Goal: Task Accomplishment & Management: Use online tool/utility

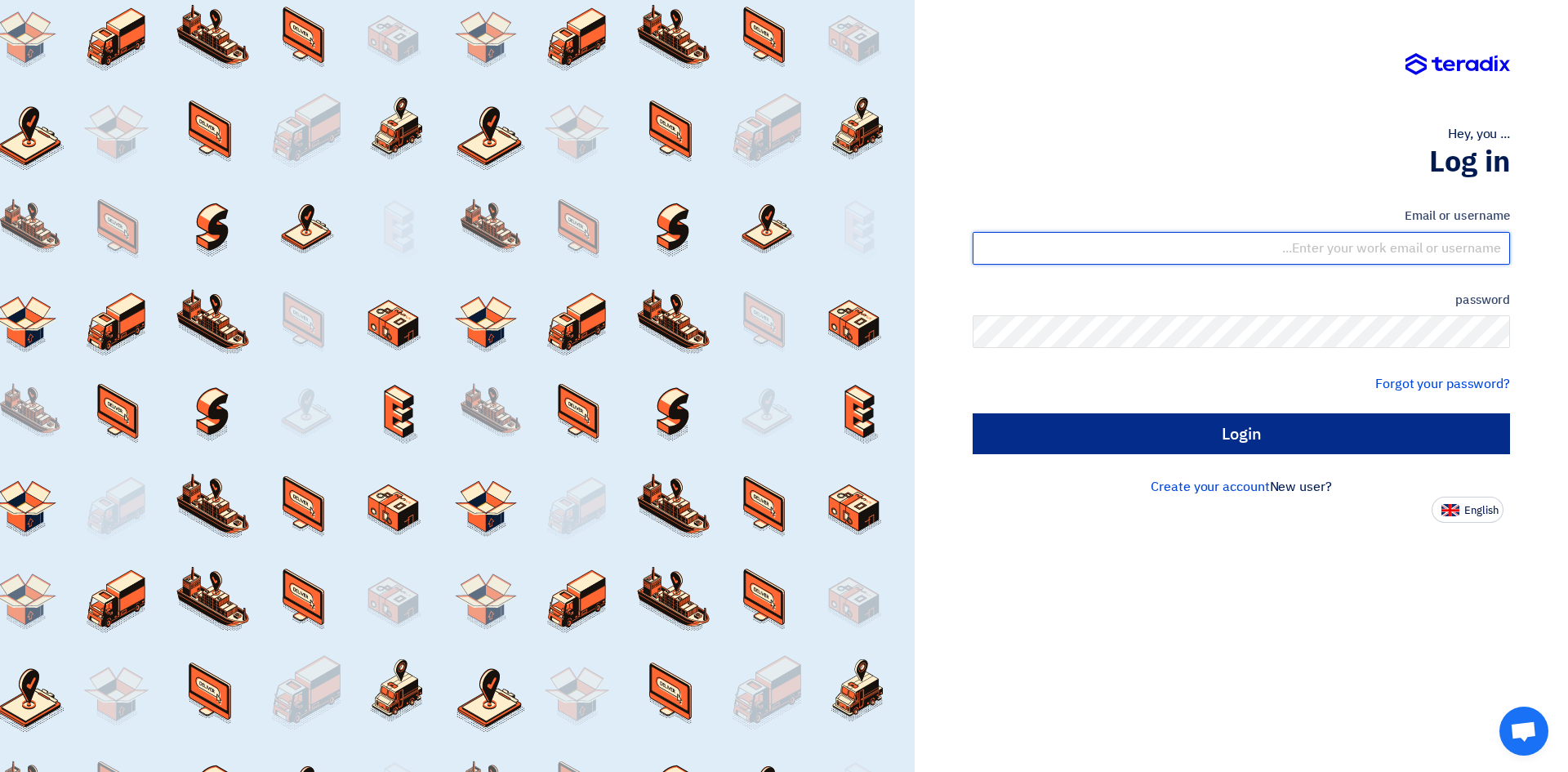
type input "[EMAIL_ADDRESS][DOMAIN_NAME]"
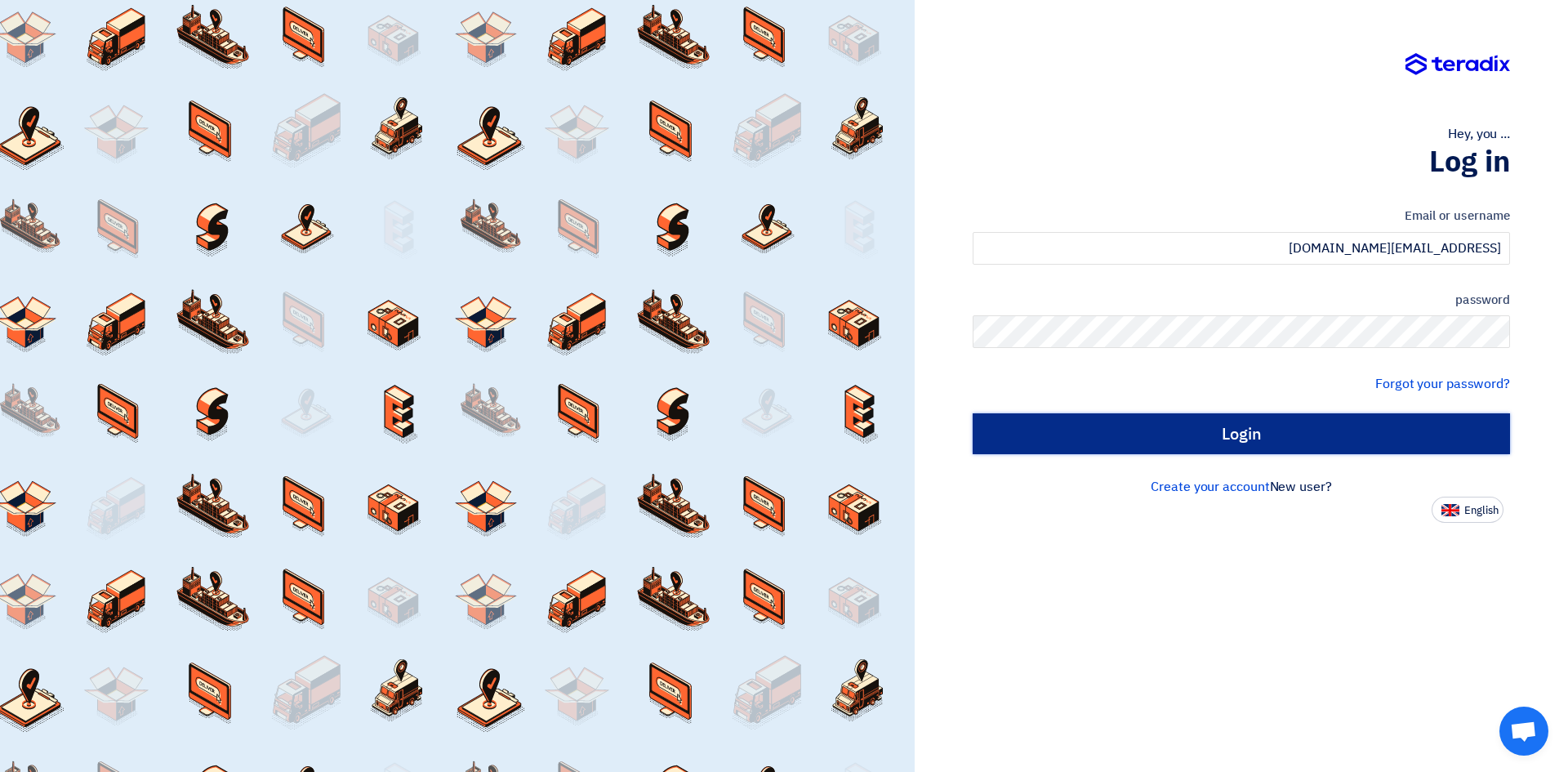
click at [1254, 433] on input "Login" at bounding box center [1241, 433] width 537 height 41
type input "Sign in"
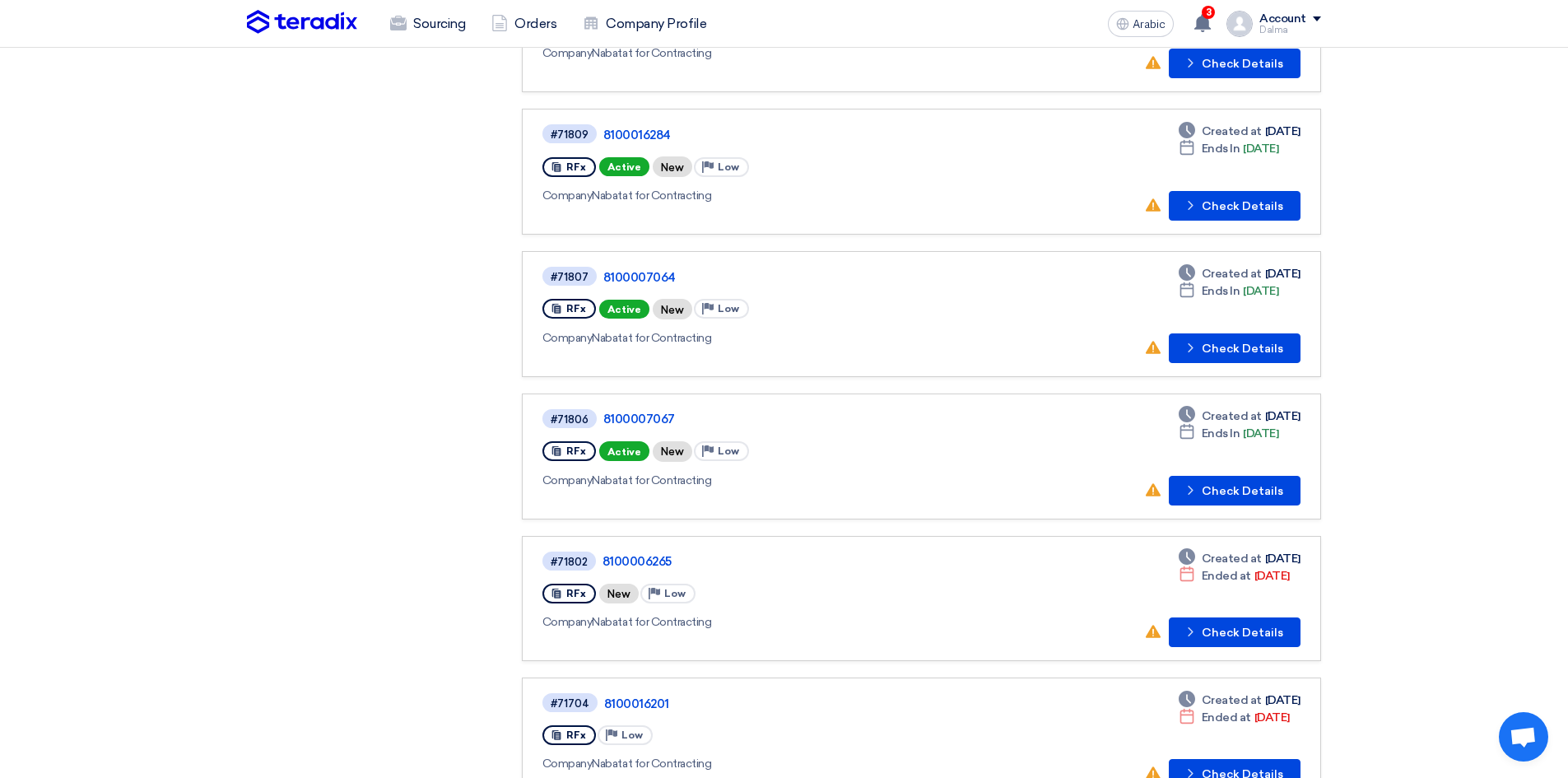
scroll to position [411, 0]
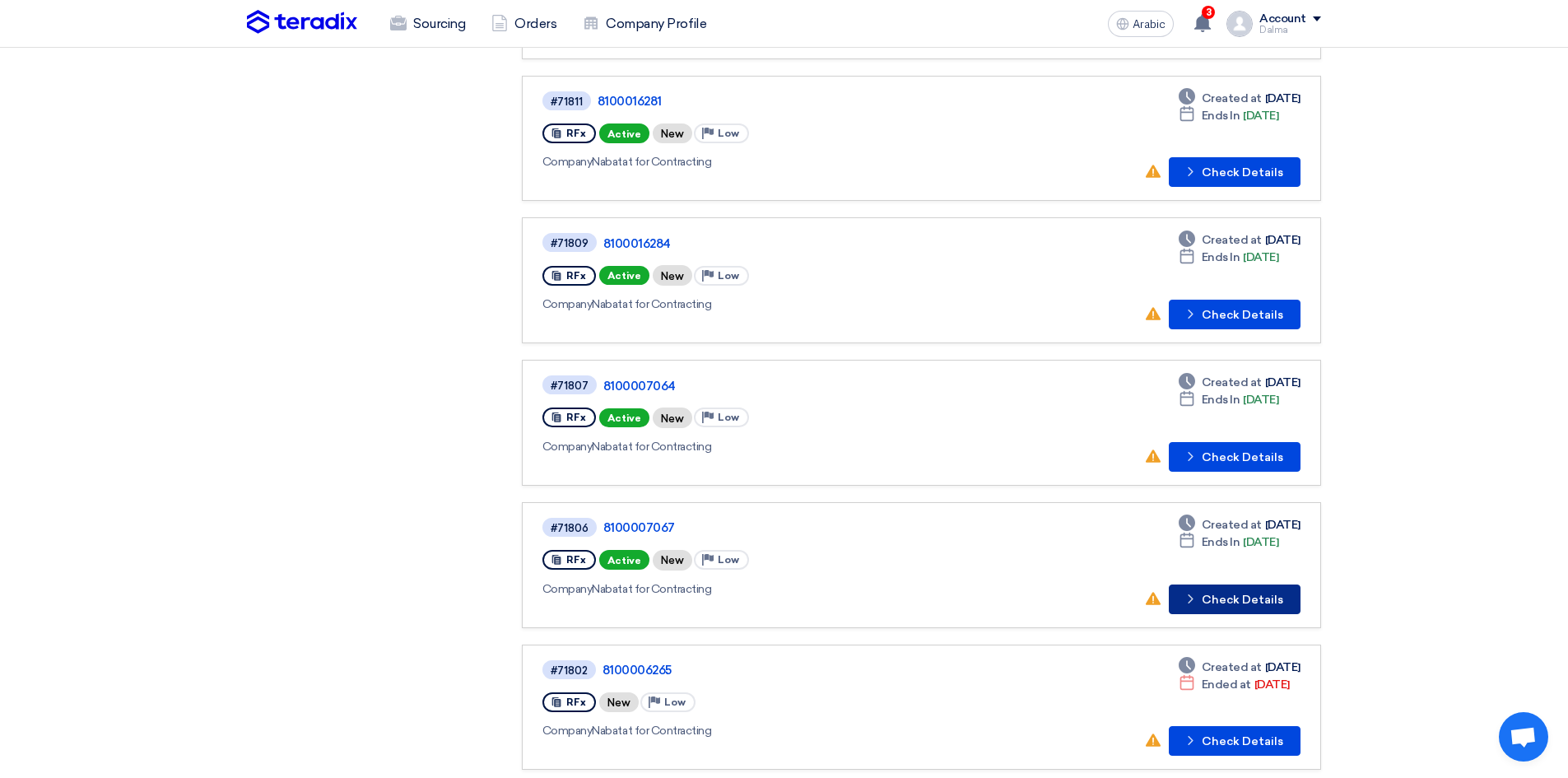
click at [1254, 590] on button "Check details Check Details" at bounding box center [1234, 599] width 132 height 30
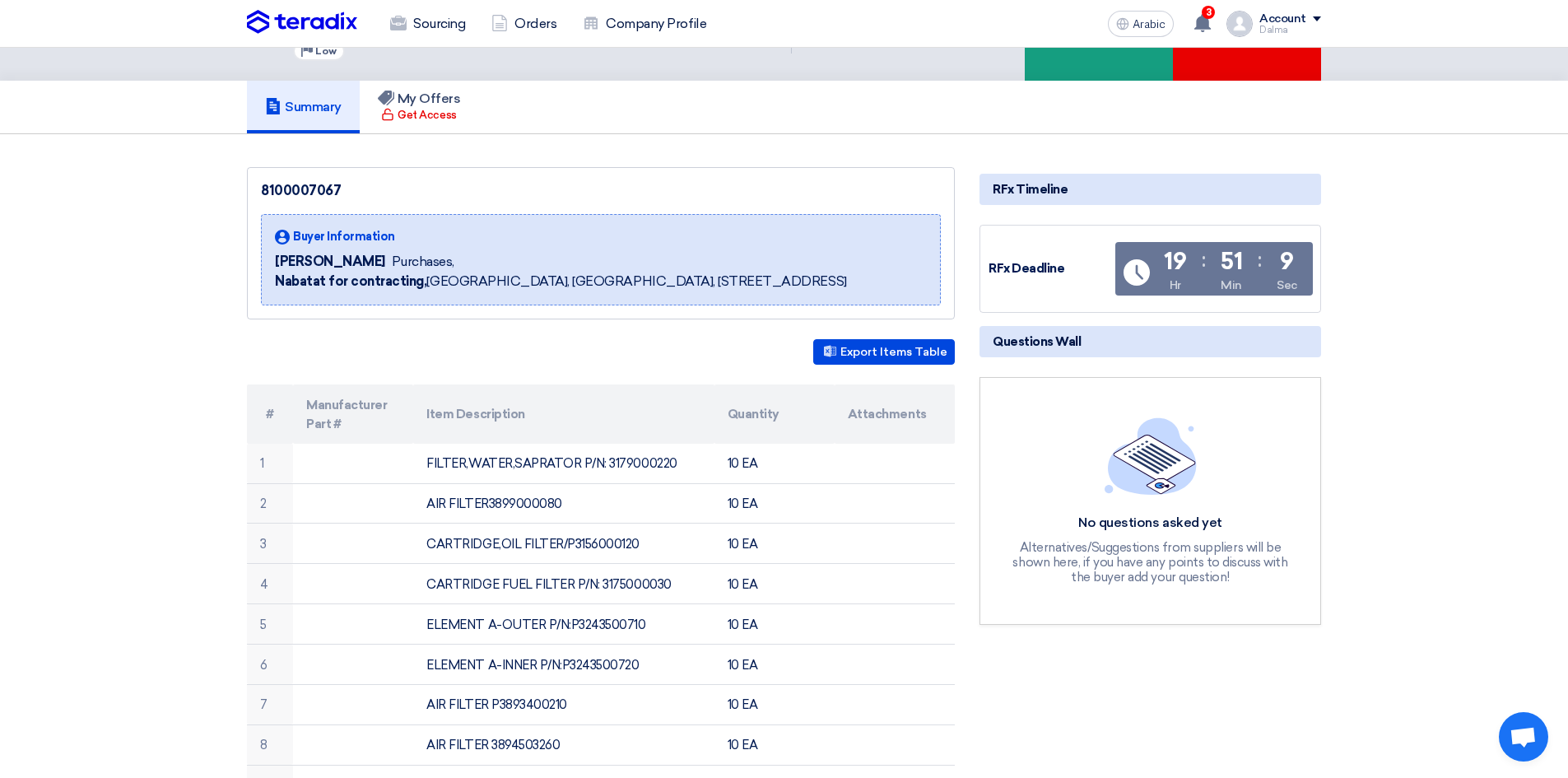
scroll to position [82, 0]
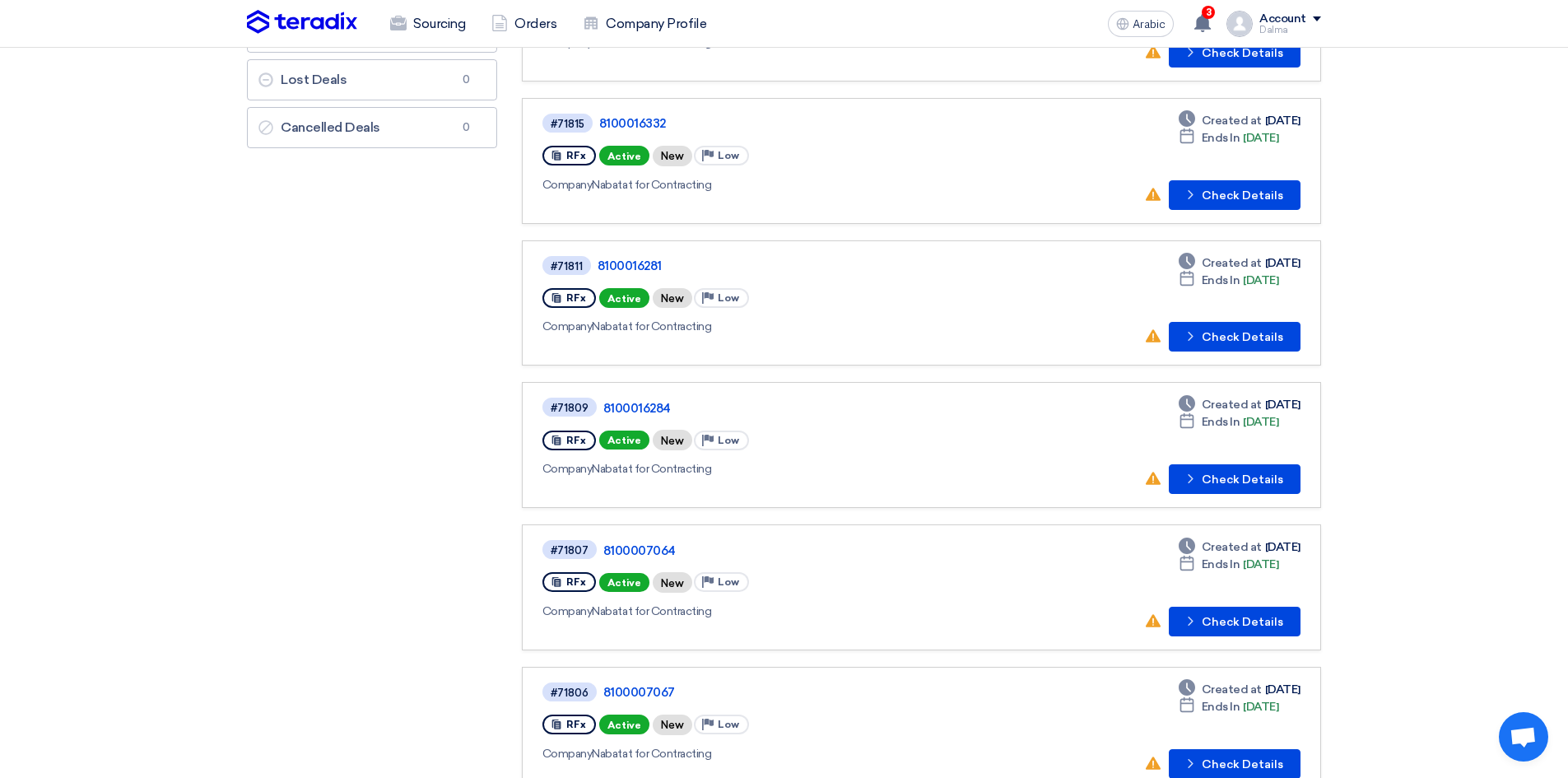
scroll to position [411, 0]
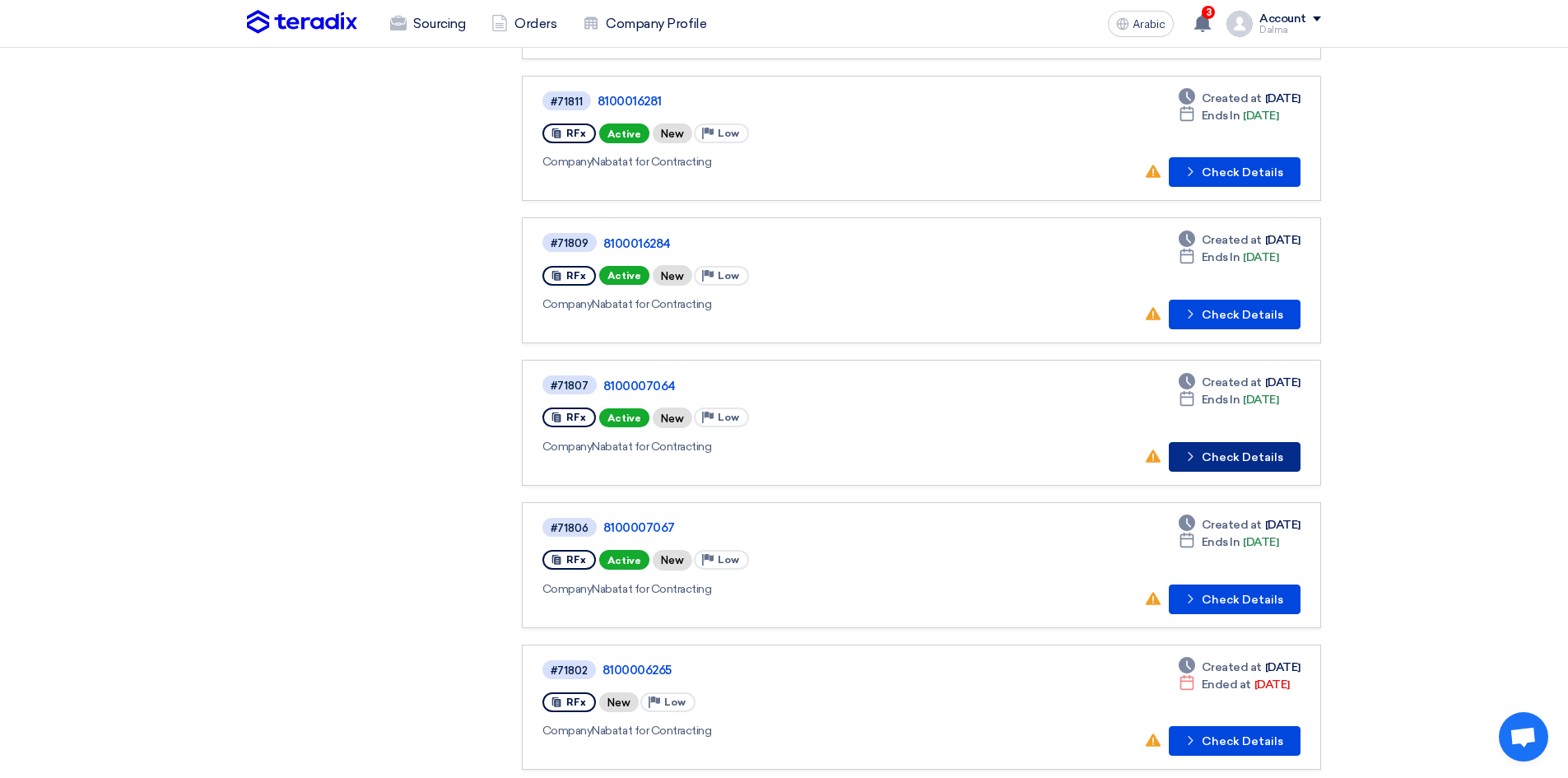
click at [1221, 443] on button "Check details Check Details" at bounding box center [1234, 456] width 132 height 30
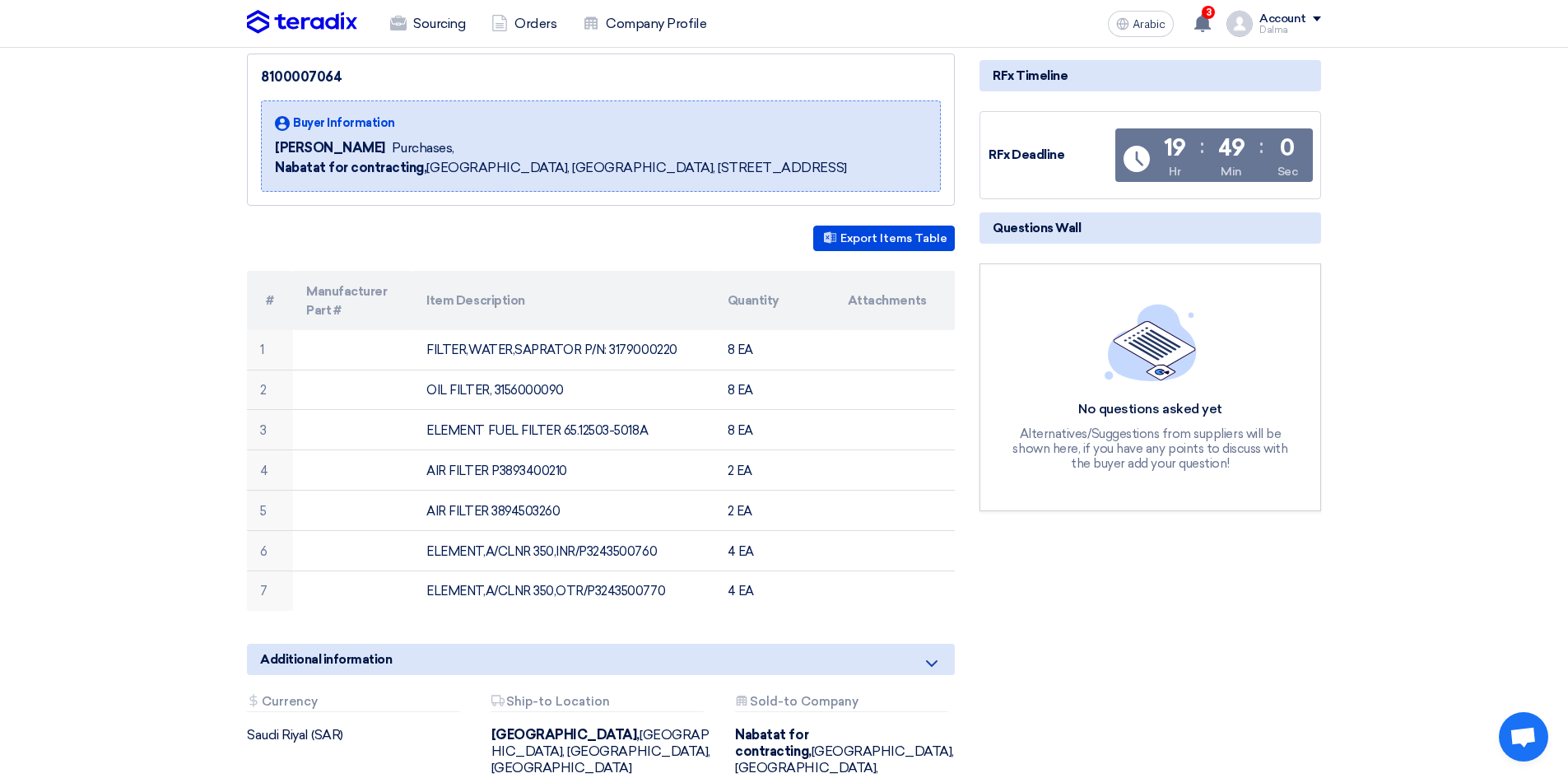
scroll to position [247, 0]
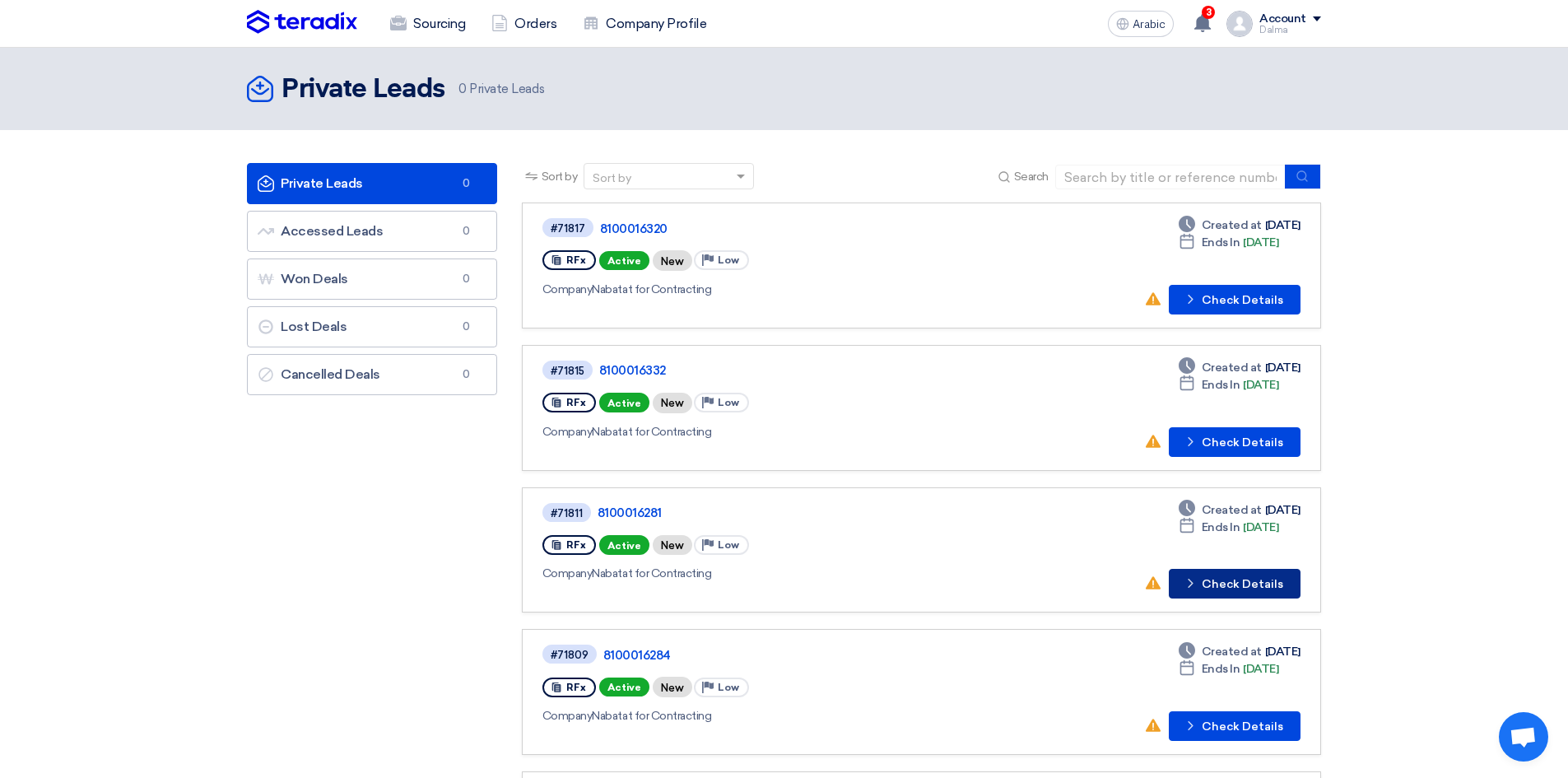
click at [1265, 586] on font "Check Details" at bounding box center [1242, 584] width 81 height 14
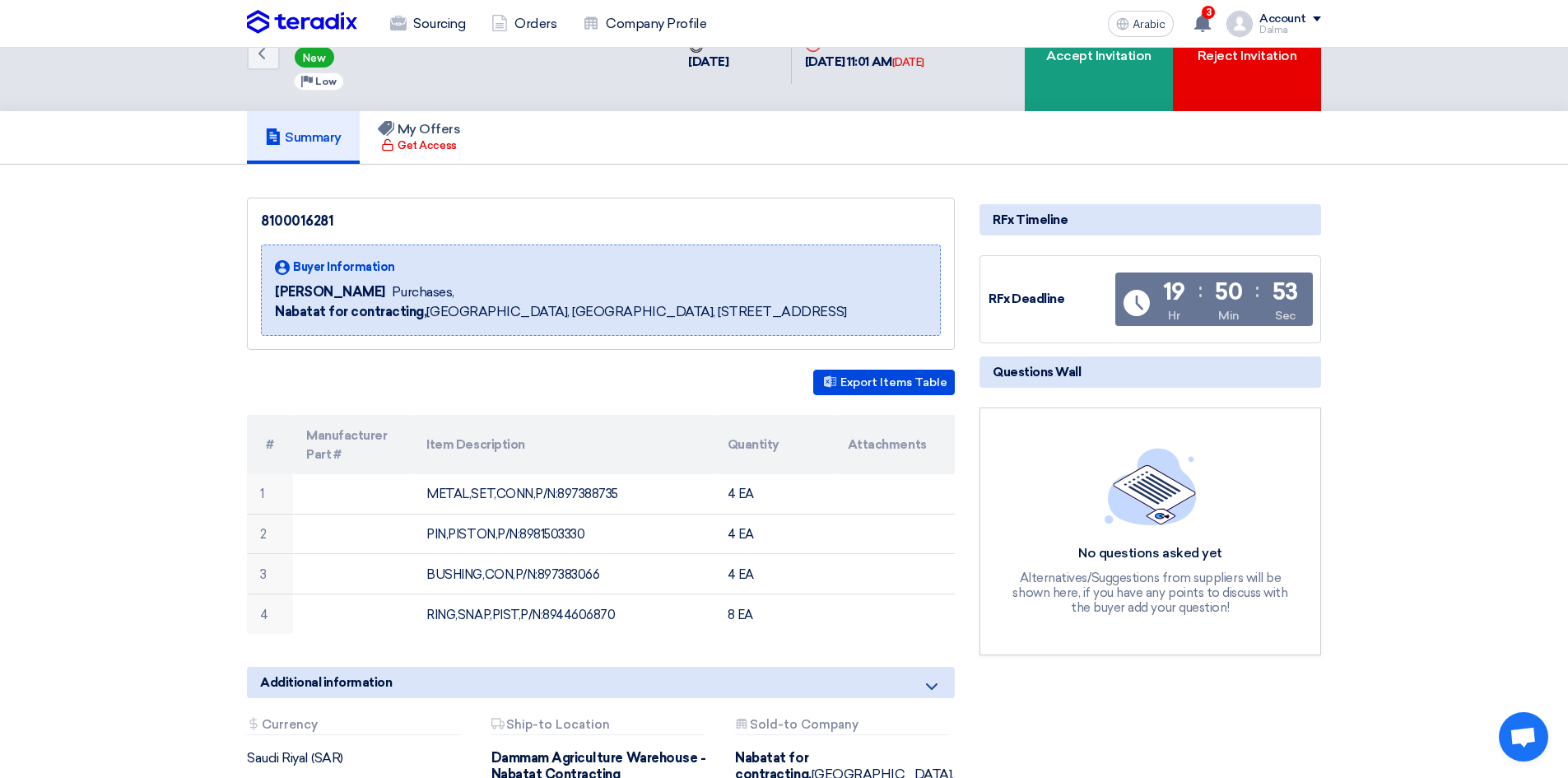
scroll to position [82, 0]
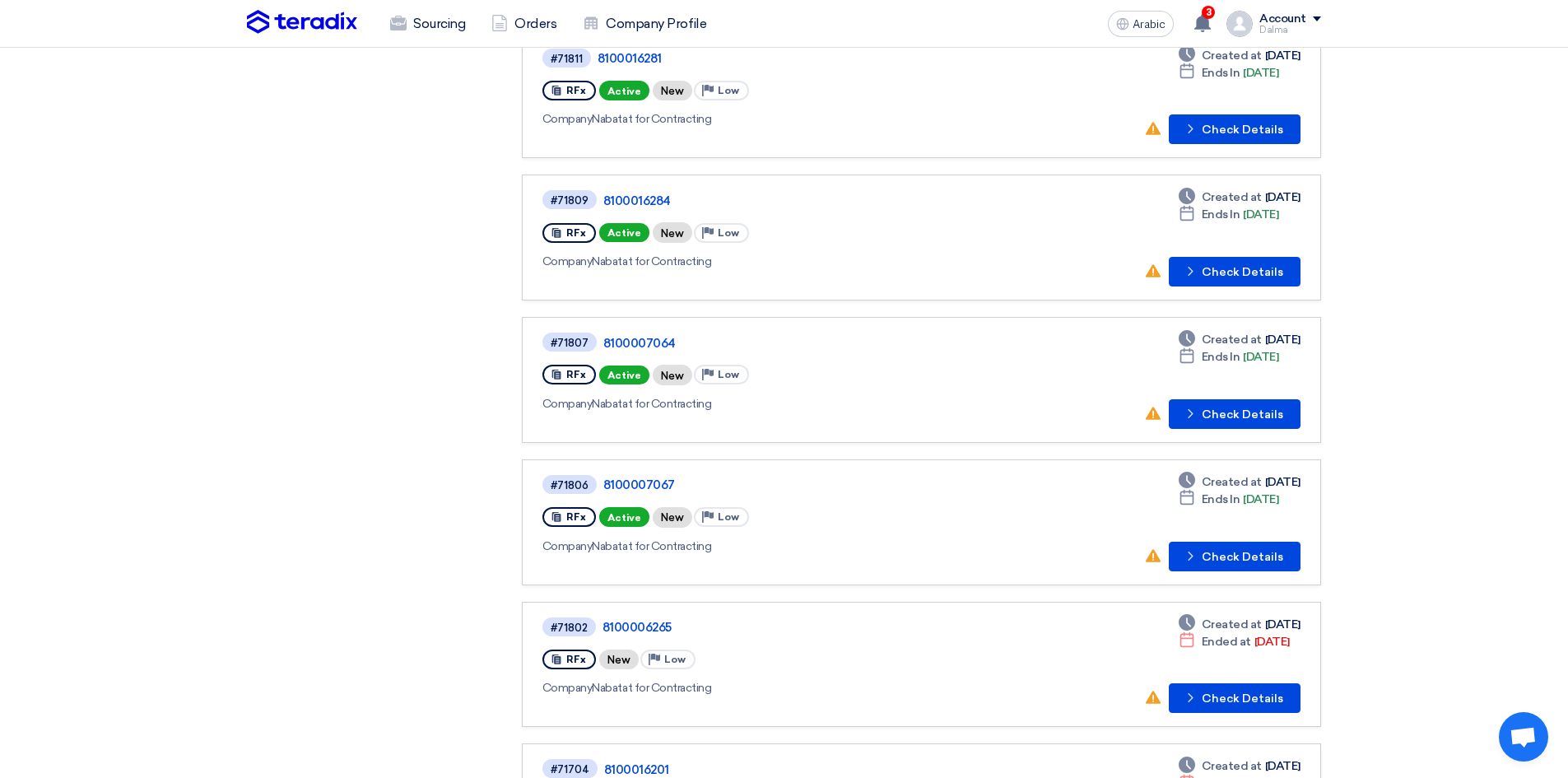
scroll to position [493, 0]
